Goal: Complete application form

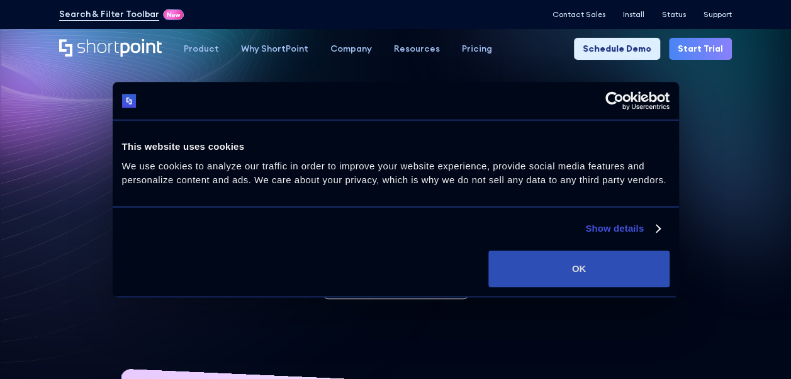
click at [630, 264] on button "OK" at bounding box center [578, 268] width 181 height 36
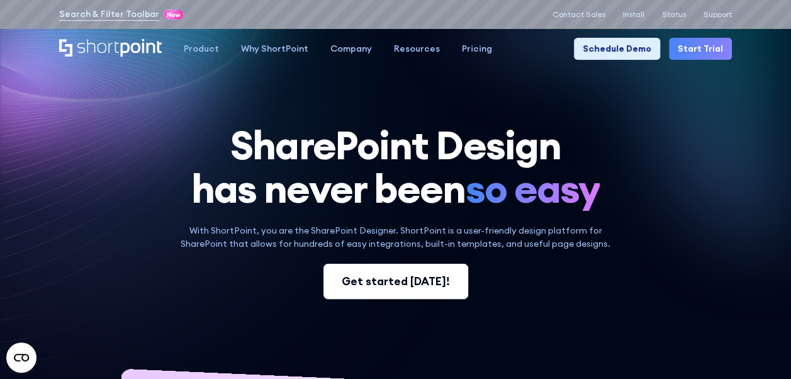
click at [418, 289] on link "Get started [DATE]!" at bounding box center [395, 281] width 145 height 35
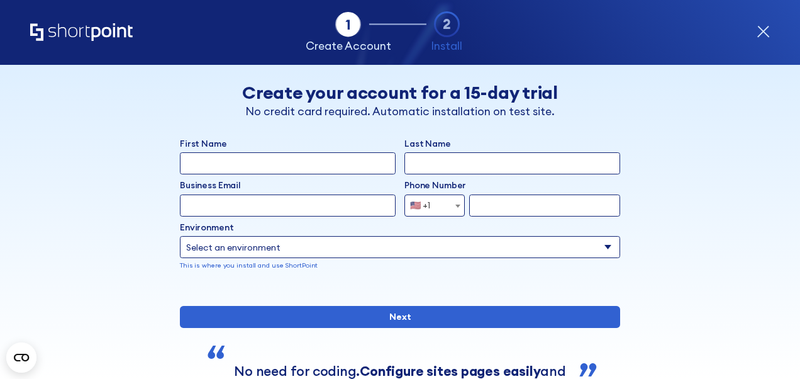
click at [277, 170] on input "First Name" at bounding box center [288, 163] width 216 height 22
type input "hamda"
click at [419, 160] on input "Last Name" at bounding box center [513, 163] width 216 height 22
type input "alkhamiri"
click at [213, 203] on input "Business Email" at bounding box center [288, 205] width 216 height 22
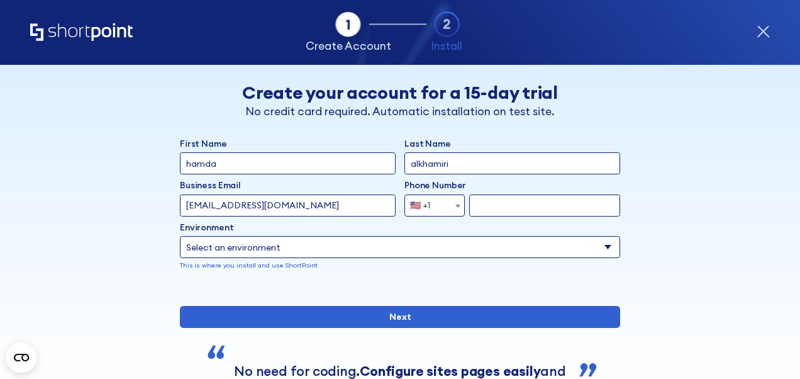
type input "hamda.alkhamiri@cbd.ae"
click at [456, 207] on b "form" at bounding box center [458, 205] width 5 height 3
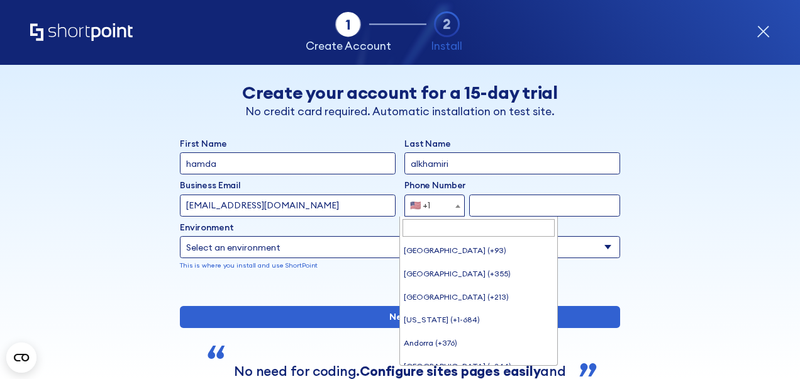
scroll to position [5126, 0]
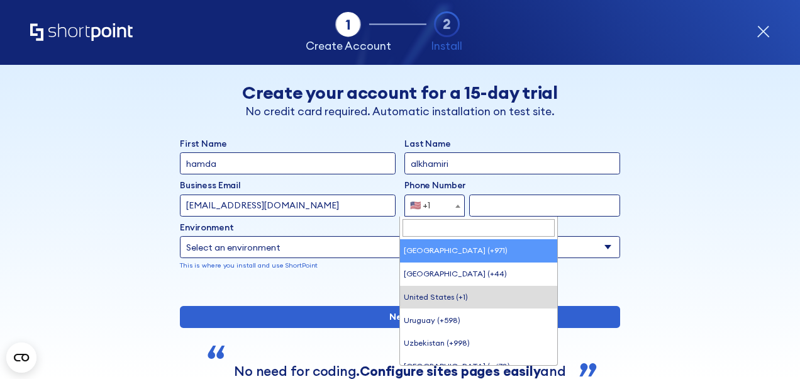
select select "+971"
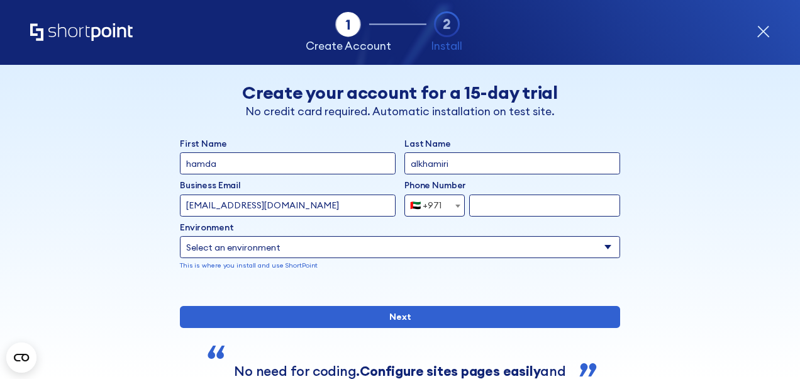
click at [506, 204] on input "form" at bounding box center [544, 205] width 151 height 22
type input "529970088"
click at [456, 245] on select "Select an environment Microsoft 365 SharePoint Online SharePoint 2019 (On-Premi…" at bounding box center [400, 247] width 440 height 22
select select "Microsoft 365"
click at [180, 236] on select "Select an environment Microsoft 365 SharePoint Online SharePoint 2019 (On-Premi…" at bounding box center [400, 247] width 440 height 22
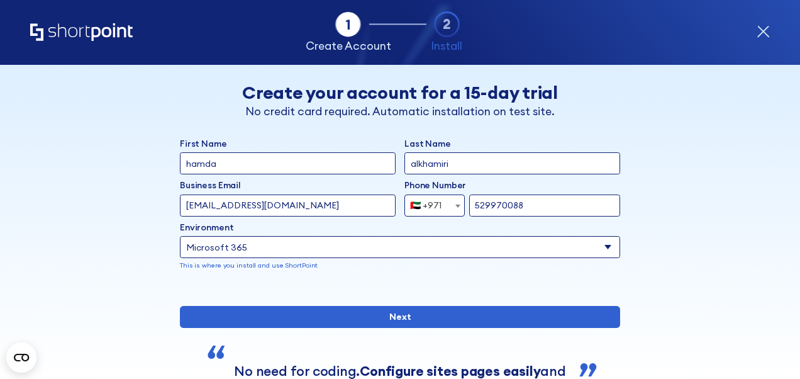
scroll to position [67, 0]
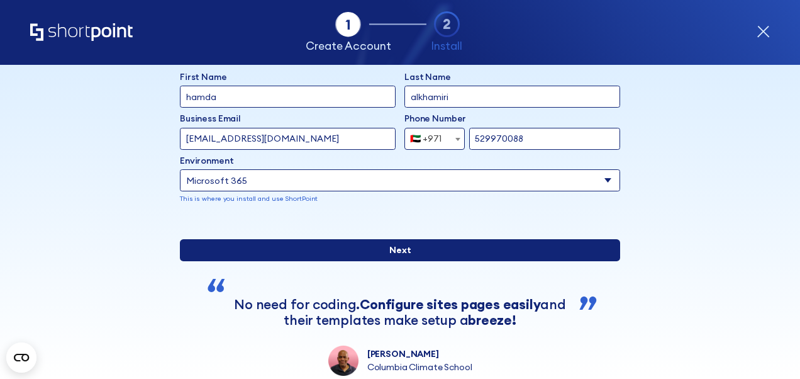
click at [371, 261] on input "Next" at bounding box center [400, 250] width 440 height 22
